Goal: Task Accomplishment & Management: Use online tool/utility

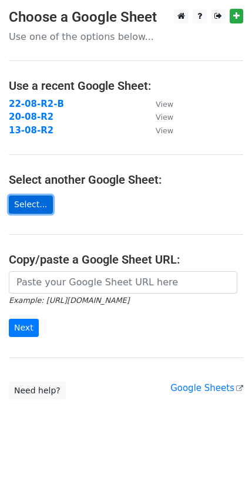
click at [26, 206] on link "Select..." at bounding box center [31, 204] width 44 height 18
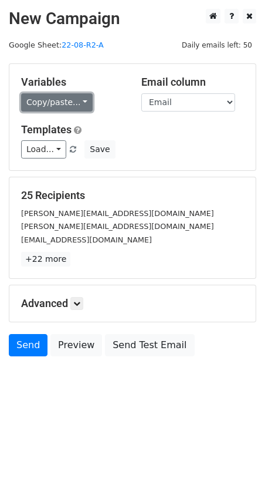
click at [72, 103] on link "Copy/paste..." at bounding box center [57, 102] width 72 height 18
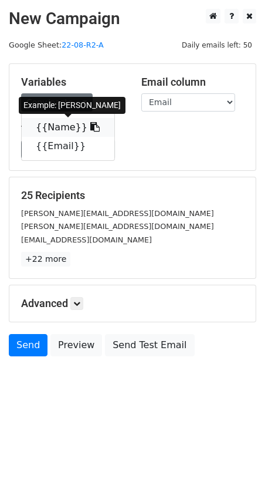
click at [58, 125] on link "{{Name}}" at bounding box center [68, 127] width 93 height 19
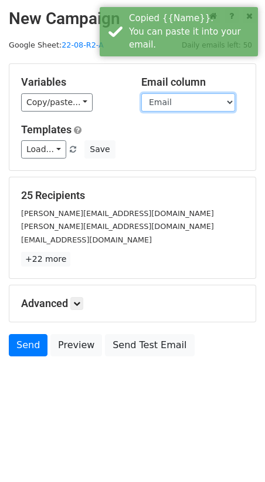
click at [158, 100] on select "Name Email" at bounding box center [188, 102] width 94 height 18
click at [141, 93] on select "Name Email" at bounding box center [188, 102] width 94 height 18
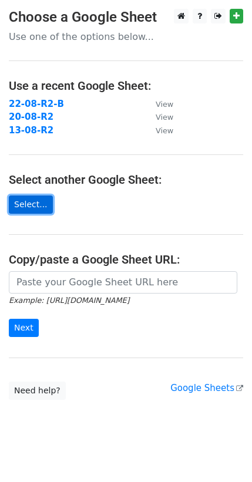
click at [39, 210] on link "Select..." at bounding box center [31, 204] width 44 height 18
click at [36, 205] on link "Select..." at bounding box center [31, 204] width 44 height 18
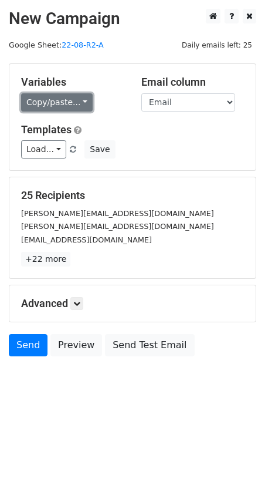
click at [58, 107] on link "Copy/paste..." at bounding box center [57, 102] width 72 height 18
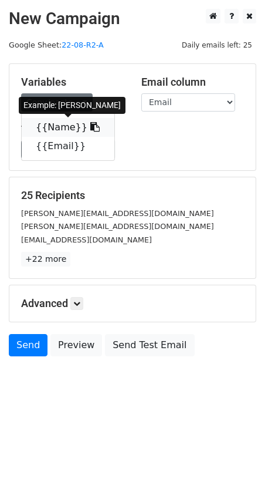
click at [46, 123] on link "{{Name}}" at bounding box center [68, 127] width 93 height 19
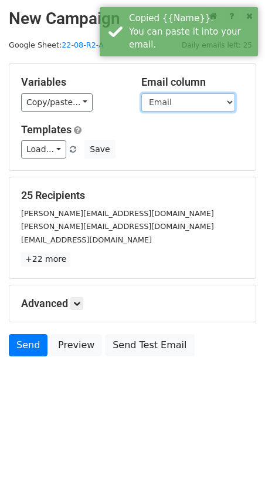
click at [161, 98] on select "Name Email" at bounding box center [188, 102] width 94 height 18
click at [141, 93] on select "Name Email" at bounding box center [188, 102] width 94 height 18
